Goal: Browse casually: Explore the website without a specific task or goal

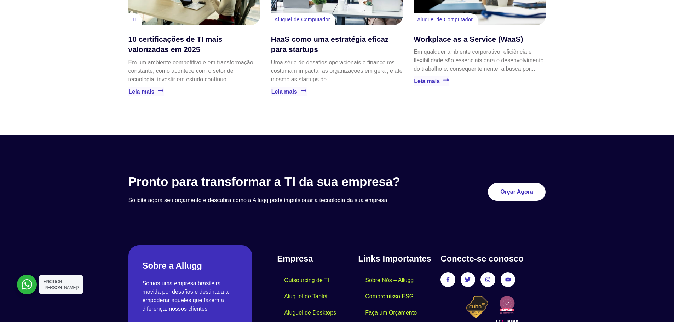
scroll to position [2016, 0]
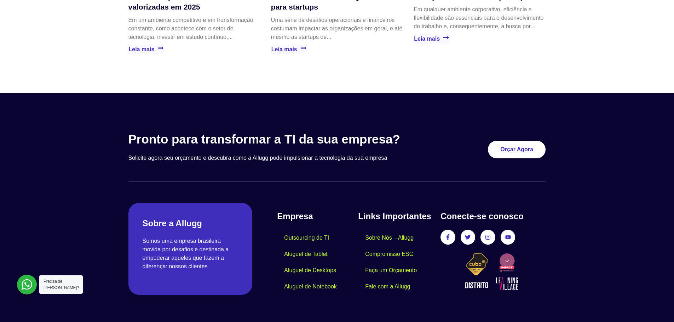
click at [27, 288] on div at bounding box center [27, 285] width 20 height 20
click at [35, 283] on div at bounding box center [27, 285] width 20 height 20
click at [23, 287] on div at bounding box center [27, 285] width 20 height 20
click at [30, 279] on div at bounding box center [27, 285] width 20 height 20
click at [29, 285] on div at bounding box center [27, 285] width 20 height 20
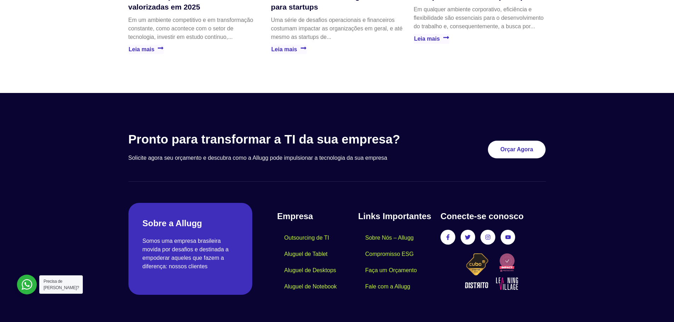
click at [26, 285] on div at bounding box center [27, 285] width 20 height 20
drag, startPoint x: 31, startPoint y: 289, endPoint x: 26, endPoint y: 288, distance: 5.5
click at [26, 288] on div at bounding box center [27, 285] width 20 height 20
drag, startPoint x: 24, startPoint y: 296, endPoint x: 19, endPoint y: 288, distance: 10.2
drag, startPoint x: 20, startPoint y: 285, endPoint x: 25, endPoint y: 291, distance: 7.8
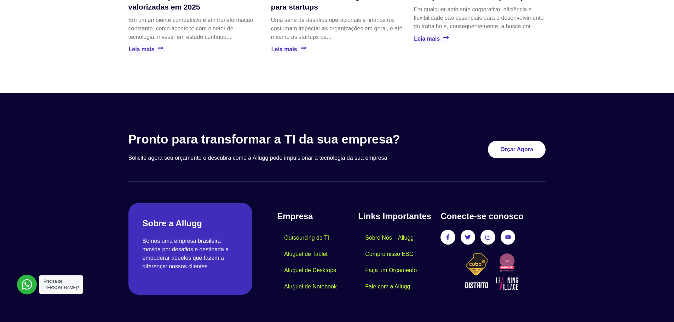
click at [25, 291] on div at bounding box center [27, 285] width 20 height 20
click at [30, 277] on div at bounding box center [27, 285] width 20 height 20
click at [34, 279] on div at bounding box center [27, 285] width 20 height 20
click at [25, 280] on div at bounding box center [27, 285] width 20 height 20
click at [28, 285] on div at bounding box center [27, 285] width 20 height 20
